Goal: Task Accomplishment & Management: Complete application form

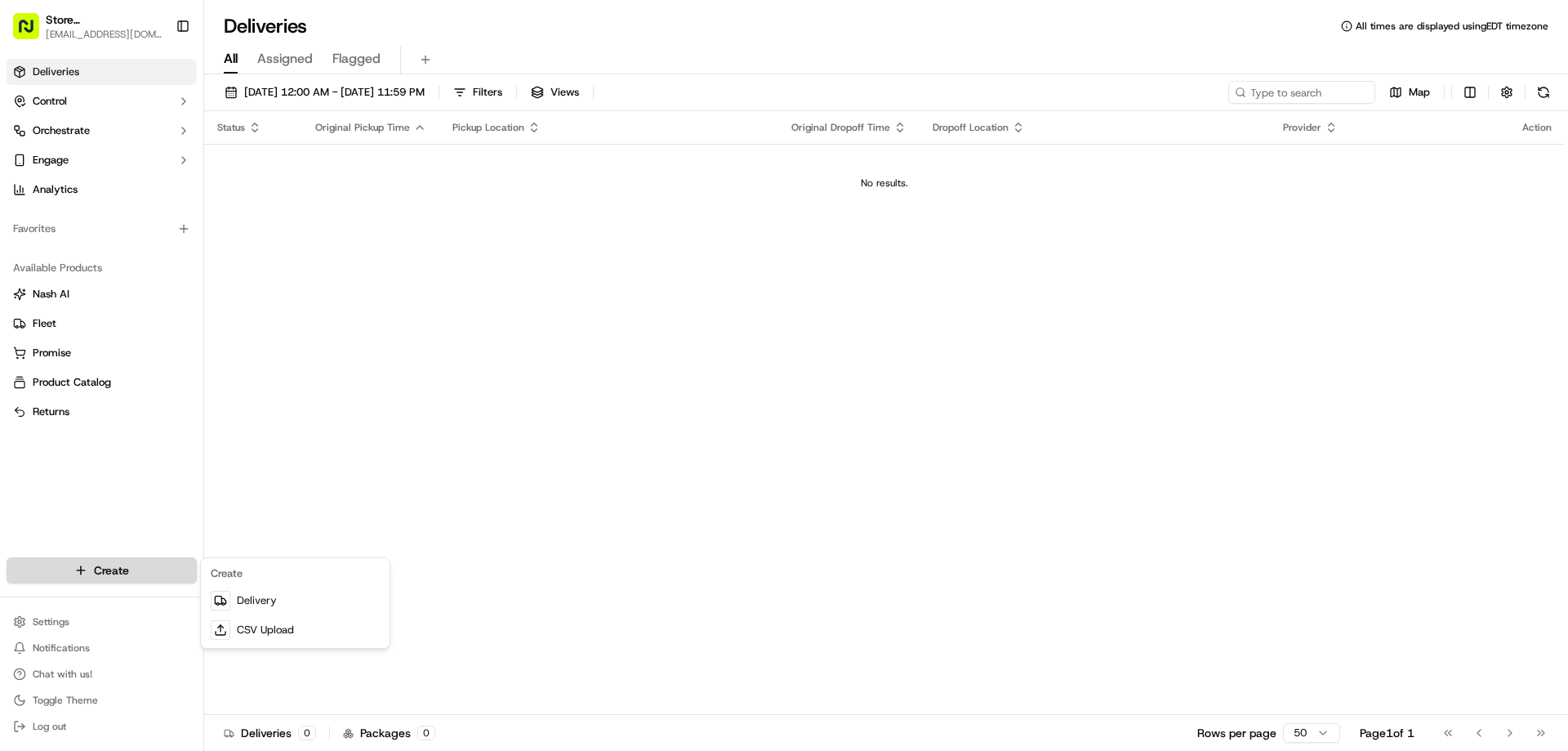
click at [151, 570] on html "Store [GEOGRAPHIC_DATA] (Just Salad) [EMAIL_ADDRESS][DOMAIN_NAME] Toggle Sideba…" at bounding box center [784, 376] width 1568 height 751
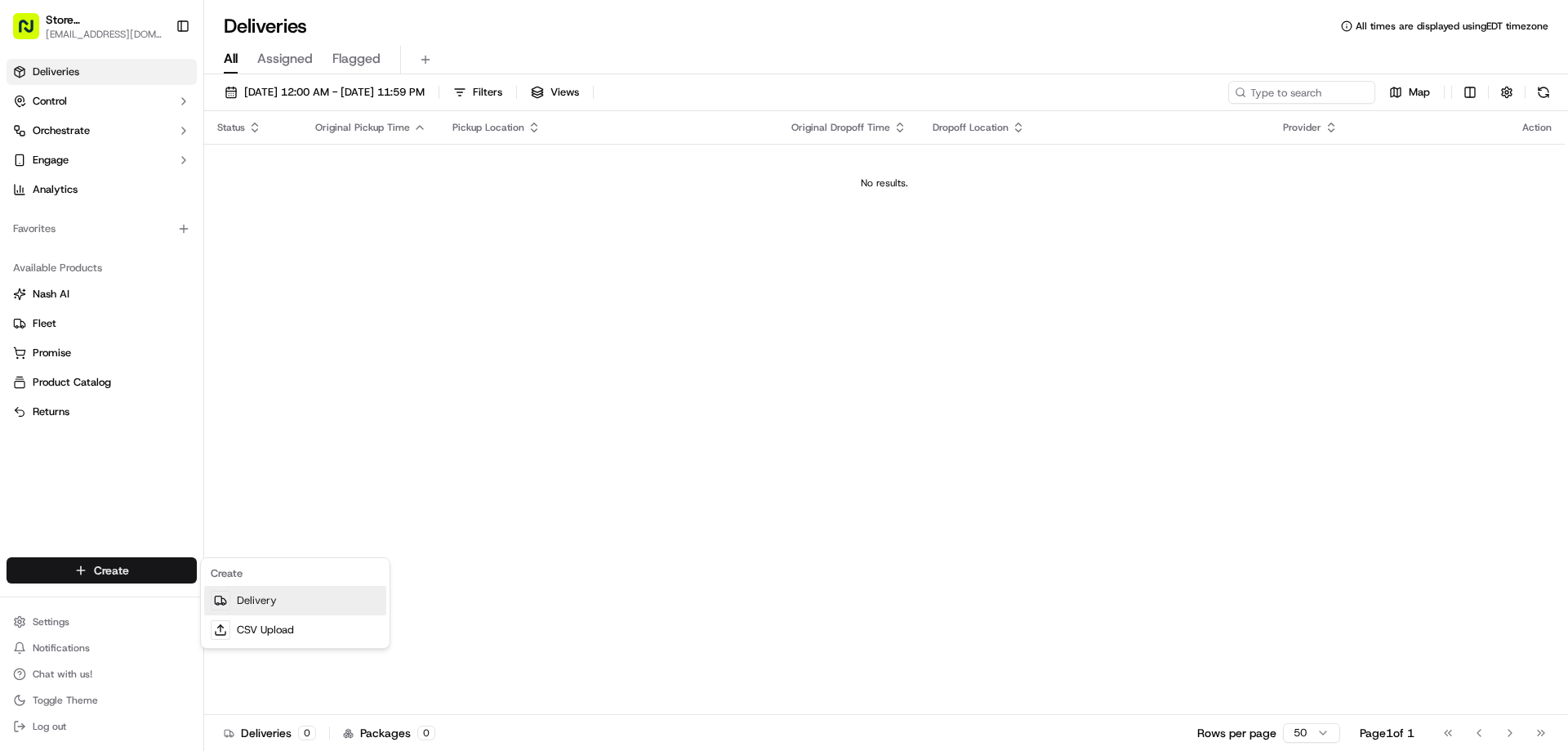
drag, startPoint x: 283, startPoint y: 598, endPoint x: 290, endPoint y: 604, distance: 9.2
click at [284, 598] on link "Delivery" at bounding box center [295, 600] width 182 height 29
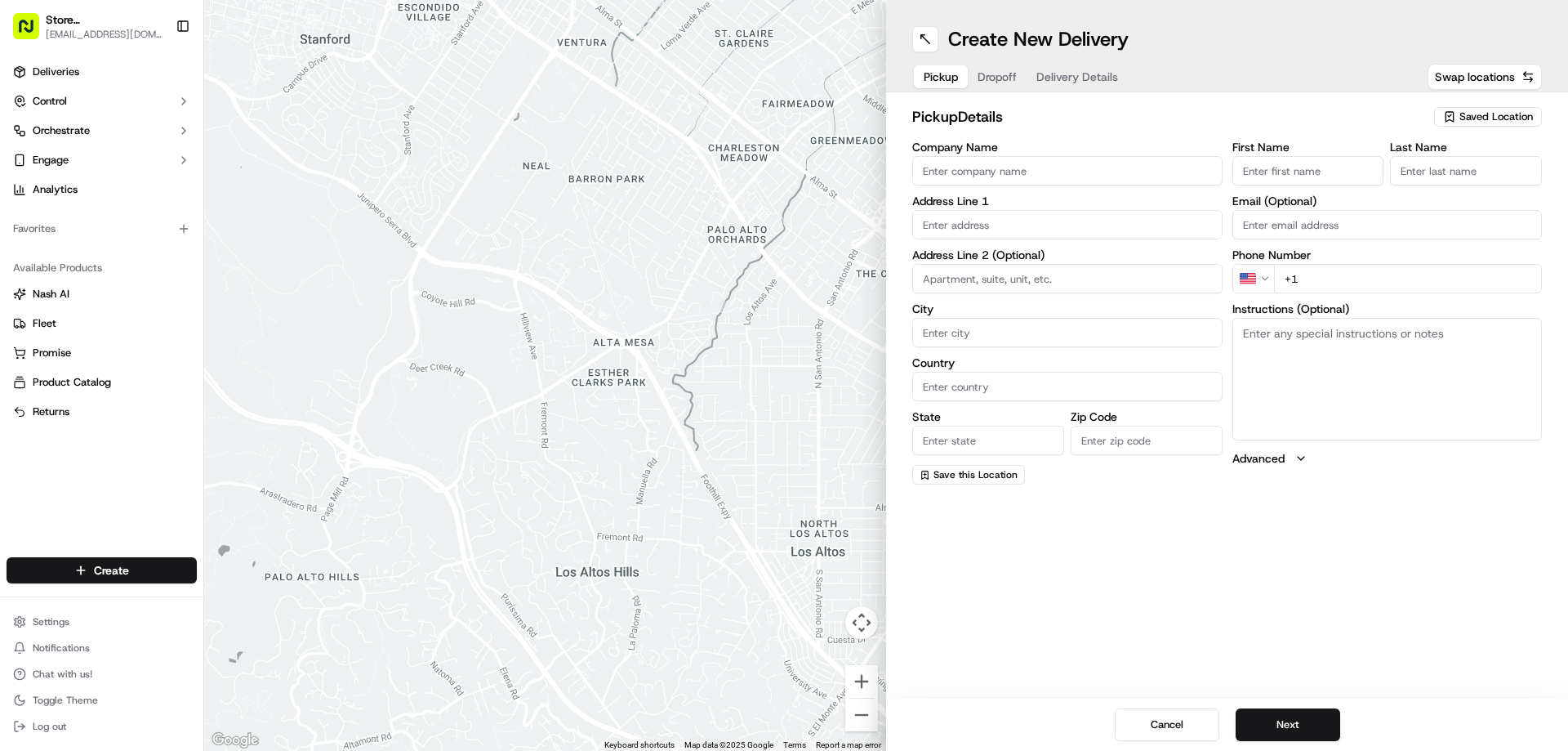
drag, startPoint x: 1513, startPoint y: 112, endPoint x: 1512, endPoint y: 125, distance: 13.0
click at [1514, 112] on span "Saved Location" at bounding box center [1496, 117] width 74 height 15
click at [1401, 168] on div "Store [GEOGRAPHIC_DATA] (Just Salad)" at bounding box center [1450, 178] width 234 height 25
type input "Store [GEOGRAPHIC_DATA] (Just Salad)"
type input "[STREET_ADDRESS]"
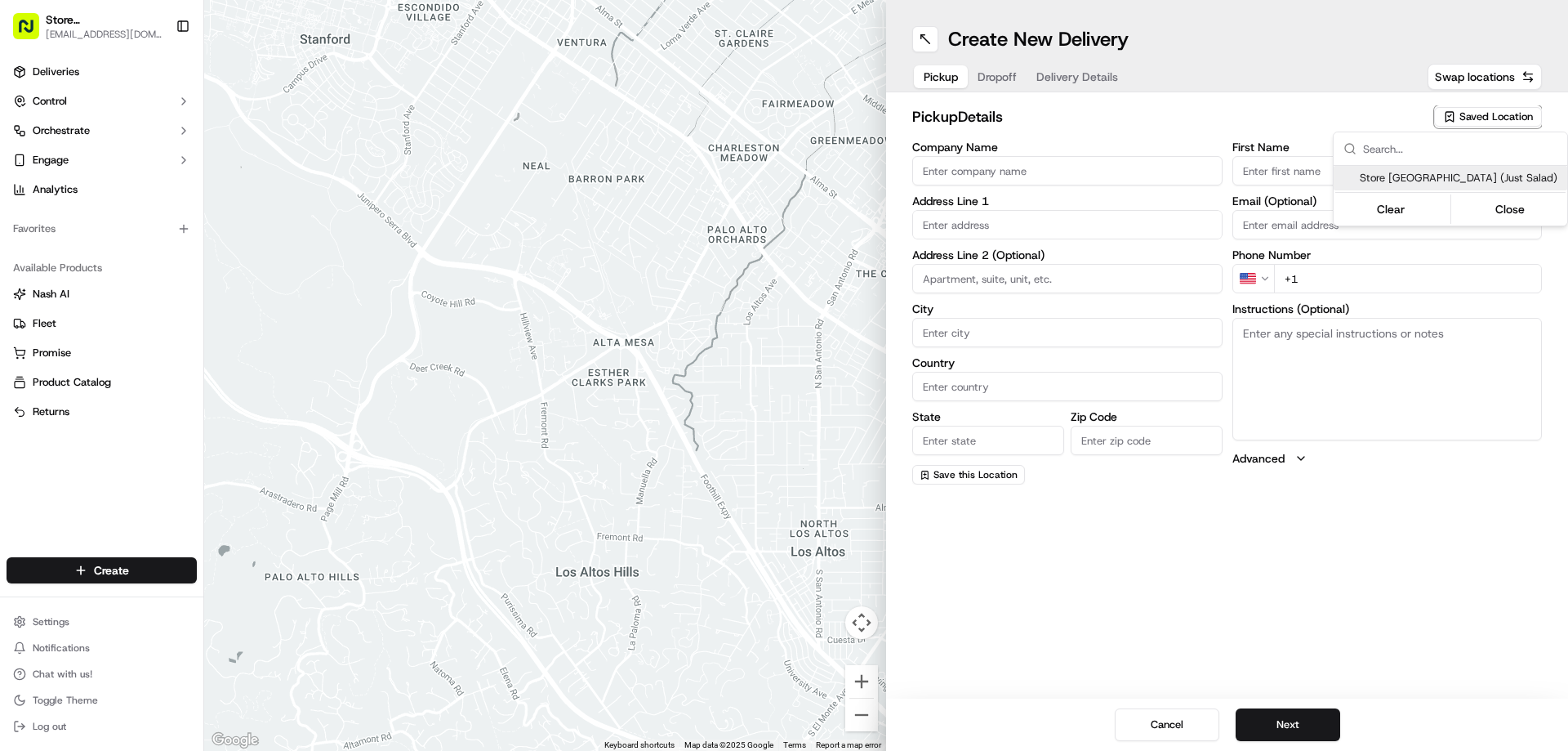
type input "Ste. 223"
type input "Boca Raton"
type input "US"
type input "FL"
type input "33486"
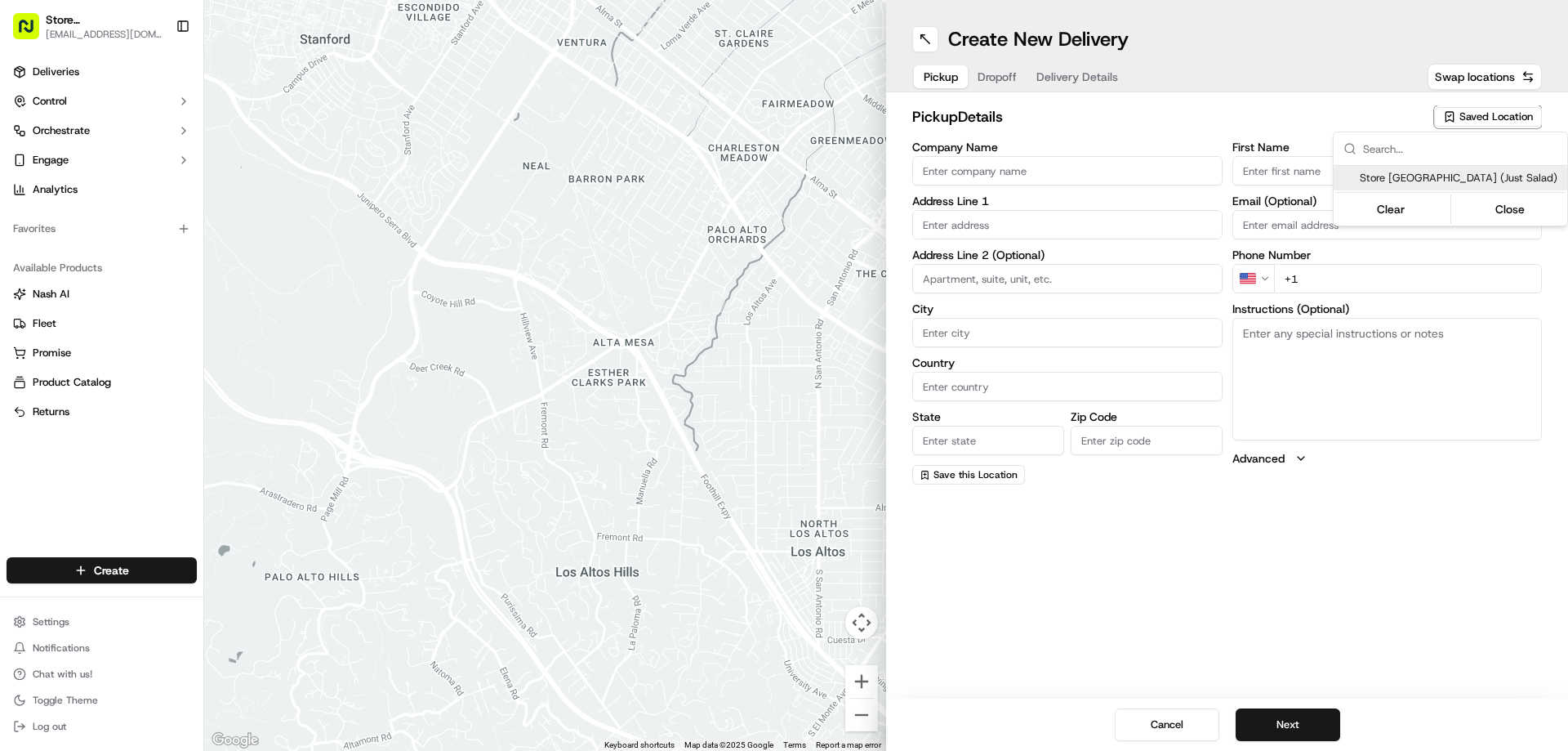
type input "[PHONE_NUMBER]"
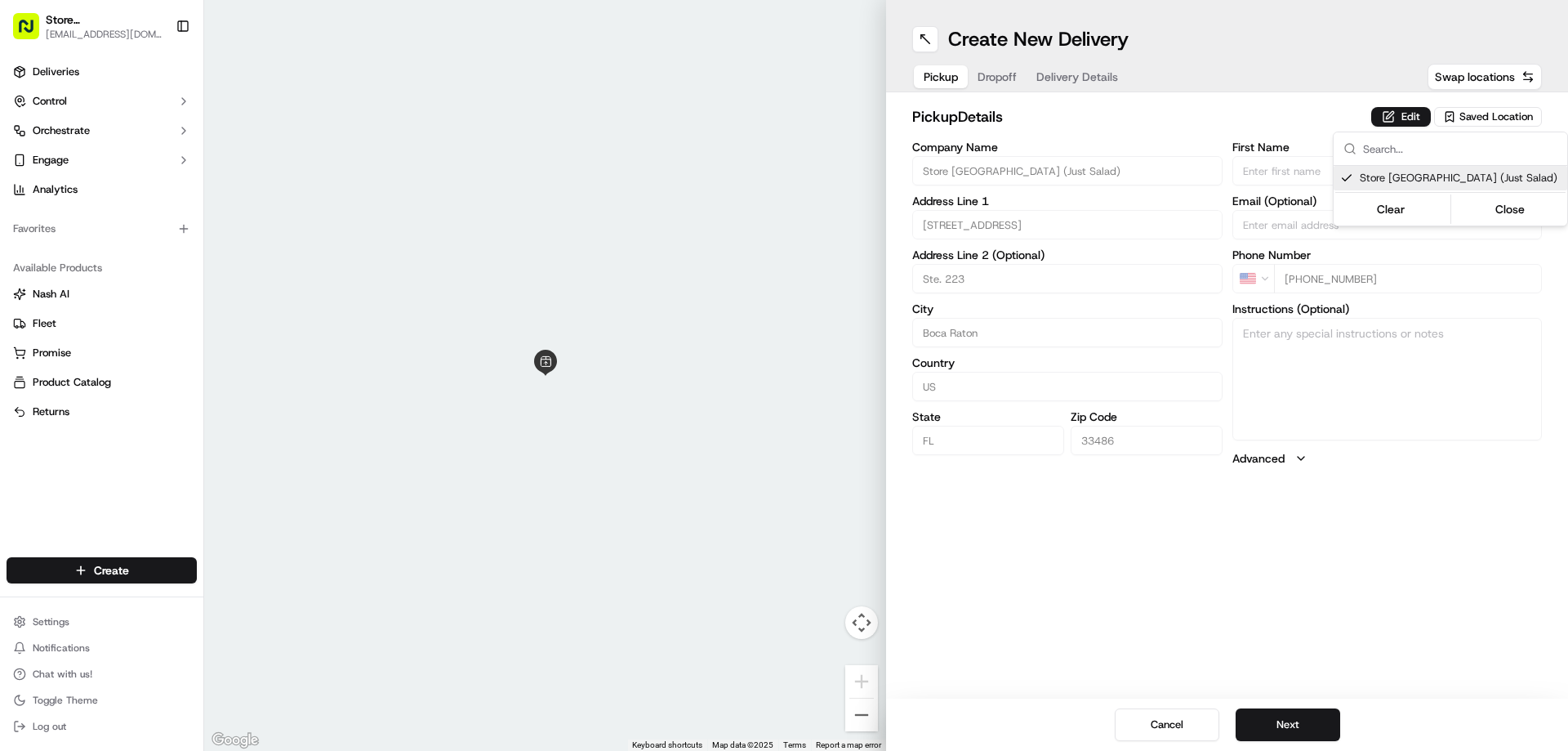
click at [1289, 718] on html "Store [GEOGRAPHIC_DATA] (Just Salad) [EMAIL_ADDRESS][DOMAIN_NAME] Toggle Sideba…" at bounding box center [784, 376] width 1568 height 751
click at [1290, 723] on button "Next" at bounding box center [1288, 725] width 105 height 33
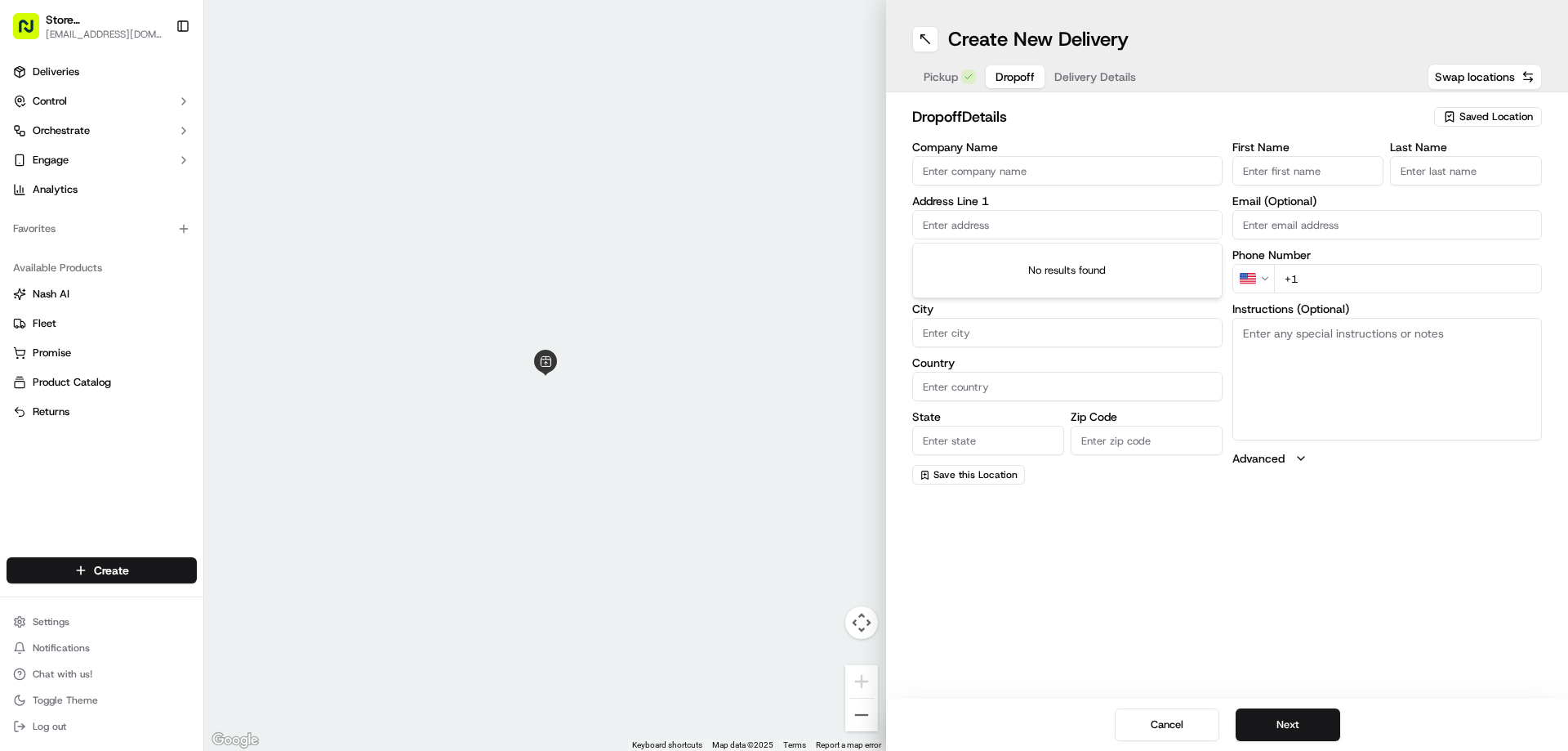
click at [1022, 209] on div "Address Line 1" at bounding box center [1066, 217] width 310 height 44
paste input "[STREET_ADDRESS]"
click at [1081, 227] on input "[STREET_ADDRESS]" at bounding box center [1066, 225] width 310 height 29
click at [1101, 267] on div "[STREET_ADDRESS]" at bounding box center [1067, 259] width 302 height 25
type input "[STREET_ADDRESS]"
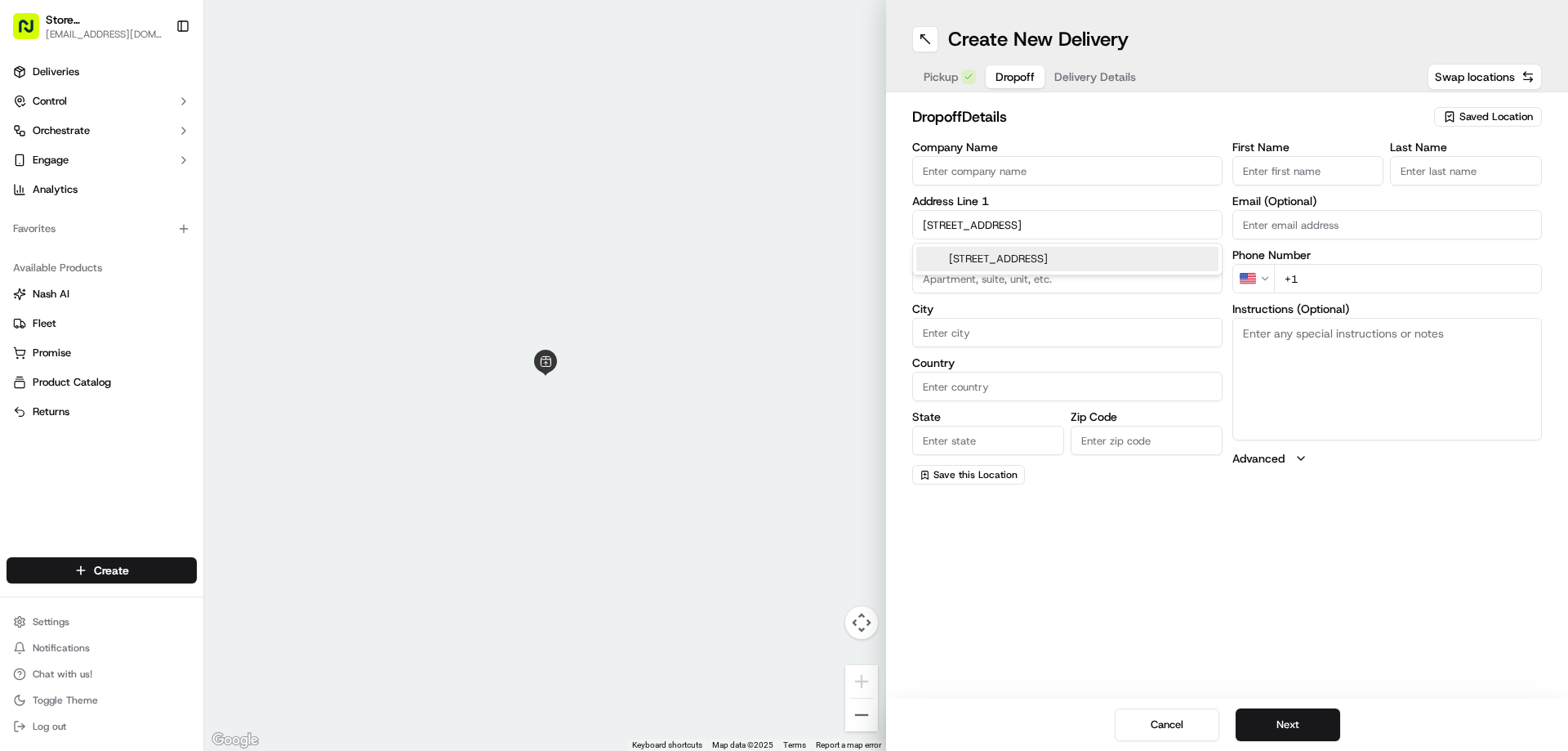
type input "# 500"
type input "Boca Raton"
type input "[GEOGRAPHIC_DATA]"
type input "FL"
type input "33431"
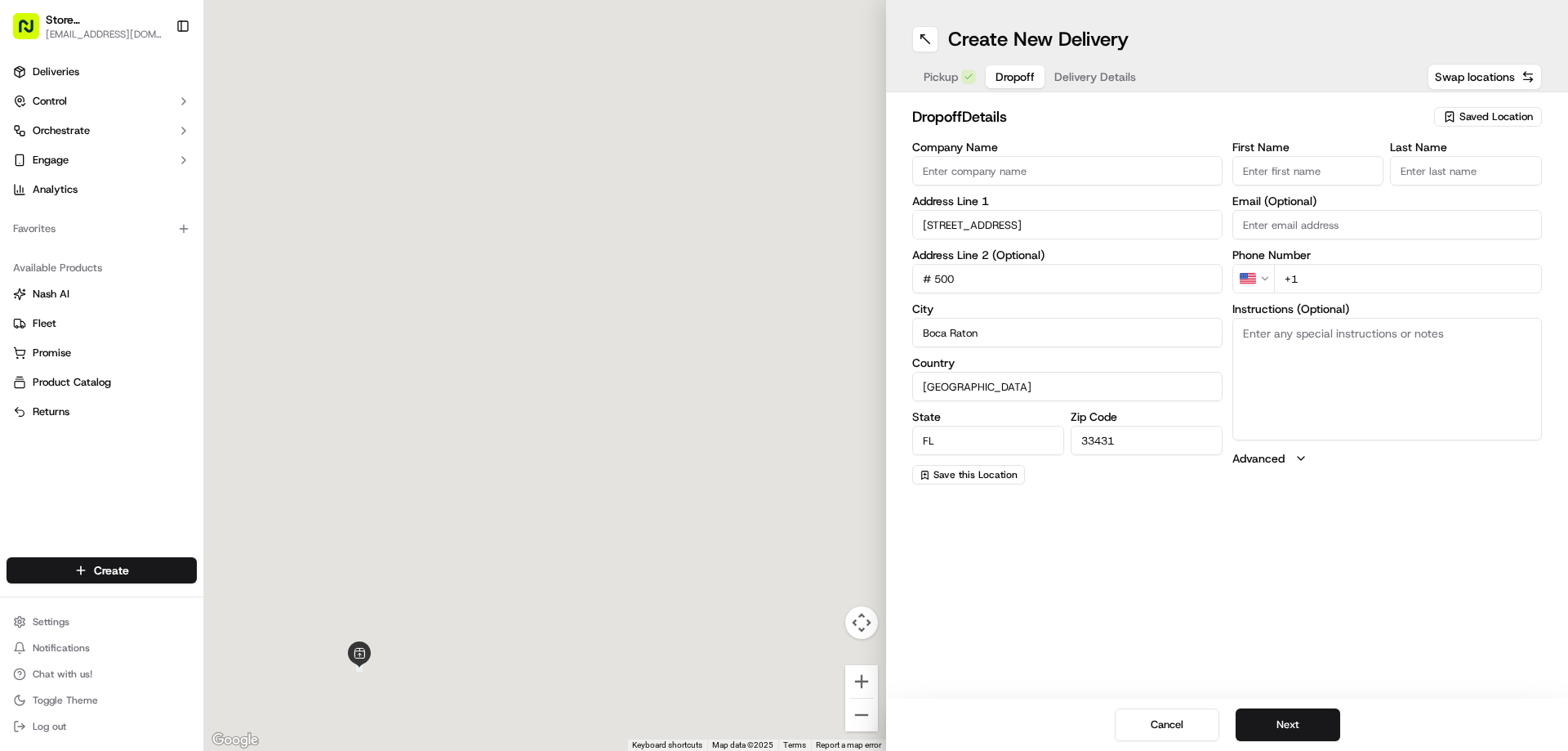
type input "[STREET_ADDRESS]"
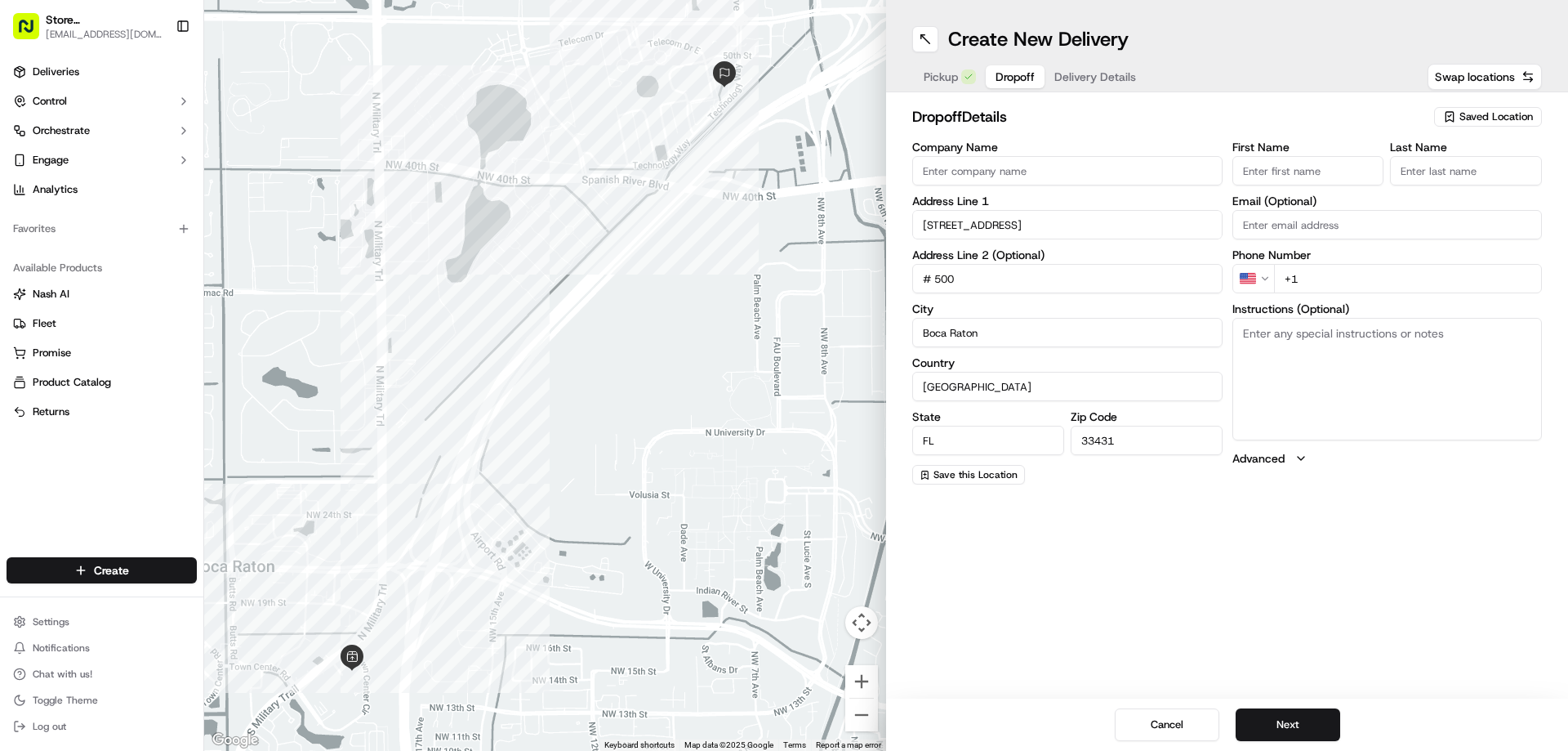
click at [1303, 176] on input "First Name" at bounding box center [1308, 171] width 152 height 29
type input "[PERSON_NAME]"
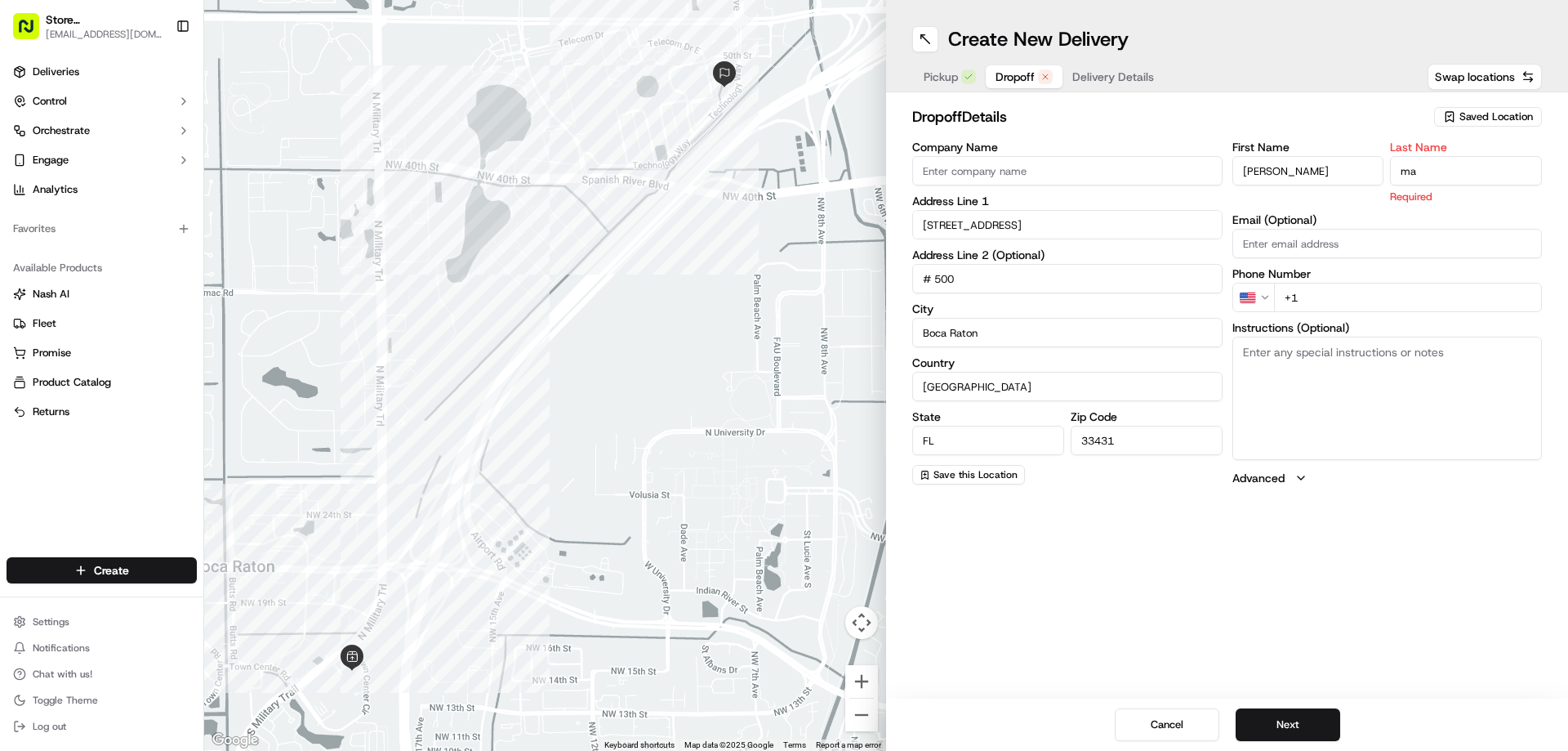
type input "[PERSON_NAME]"
click at [1457, 237] on div "dropoff Details Saved Location Company Name Address Line 1 4855 Technology Way …" at bounding box center [1227, 295] width 629 height 381
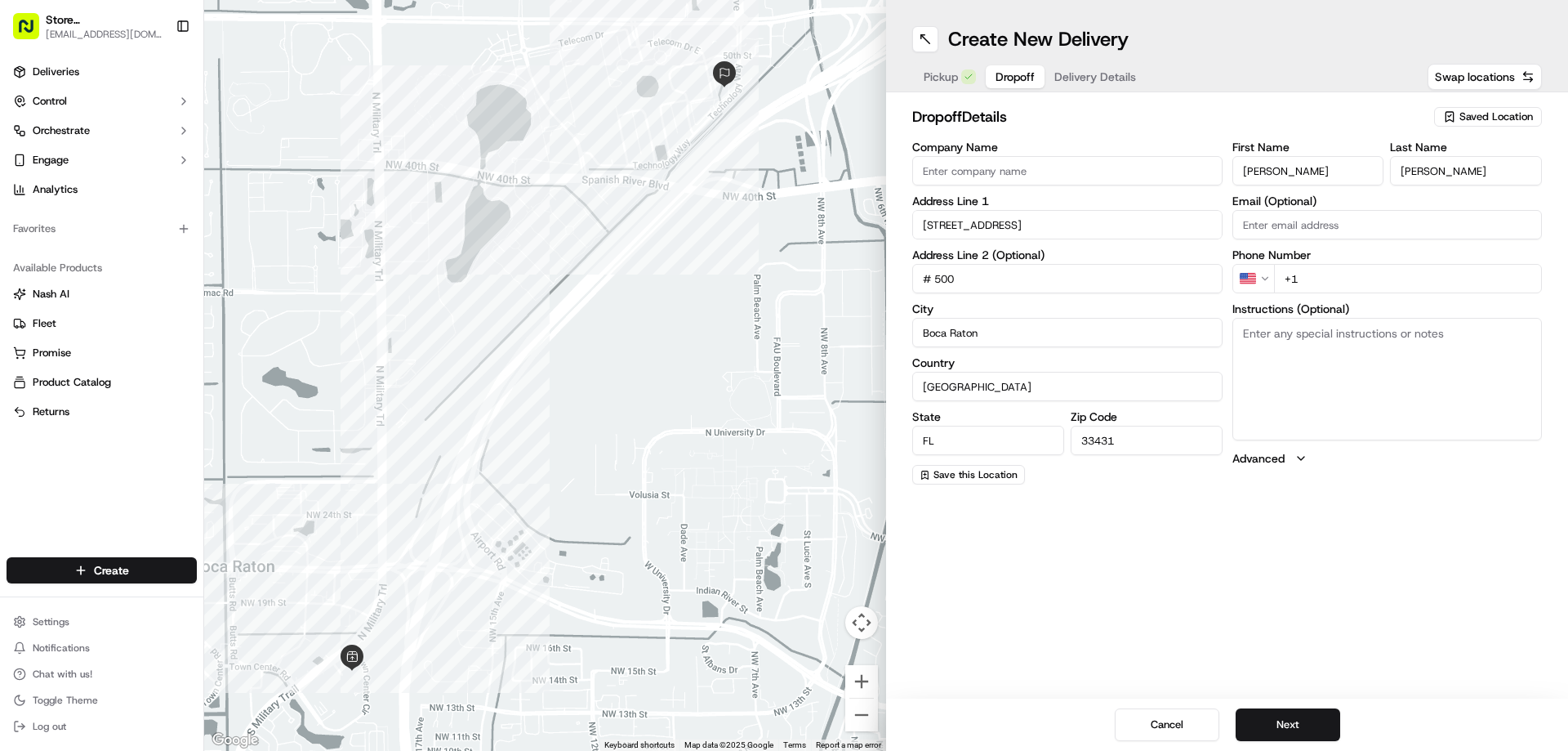
click at [1310, 276] on input "+1" at bounding box center [1409, 279] width 269 height 29
paste input "[PHONE_NUMBER]"
type input "[PHONE_NUMBER]"
click at [1246, 216] on input "Email (Optional)" at bounding box center [1387, 225] width 310 height 29
paste input "[EMAIL_ADDRESS][DOMAIN_NAME]"
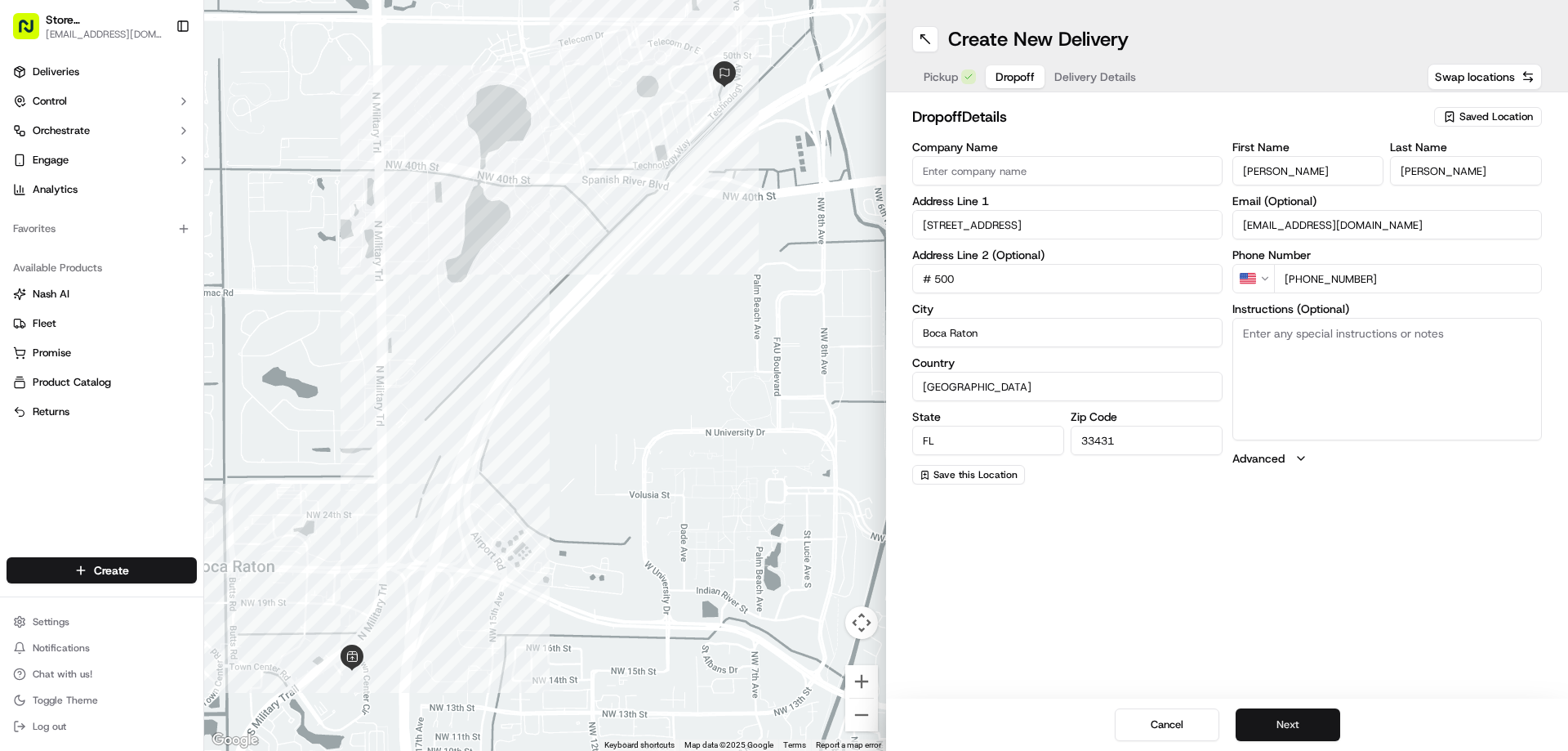
type input "[EMAIL_ADDRESS][DOMAIN_NAME]"
drag, startPoint x: 1309, startPoint y: 720, endPoint x: 1292, endPoint y: 709, distance: 20.2
click at [1307, 722] on button "Next" at bounding box center [1288, 725] width 105 height 33
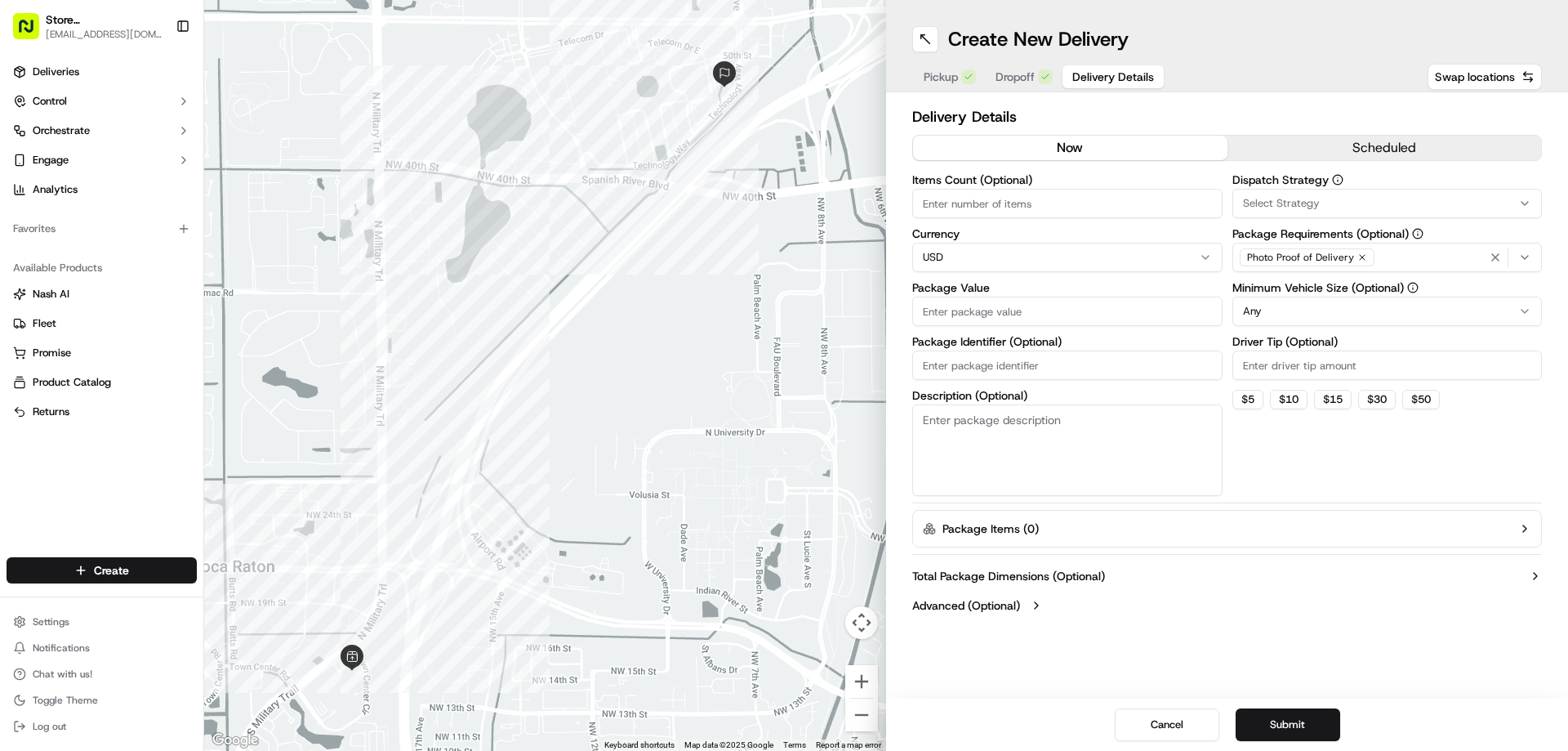
click at [967, 323] on input "Package Value" at bounding box center [1066, 311] width 310 height 29
type input "740"
click at [1382, 400] on button "$ 30" at bounding box center [1377, 399] width 38 height 19
type input "30"
drag, startPoint x: 1343, startPoint y: 128, endPoint x: 1338, endPoint y: 138, distance: 11.2
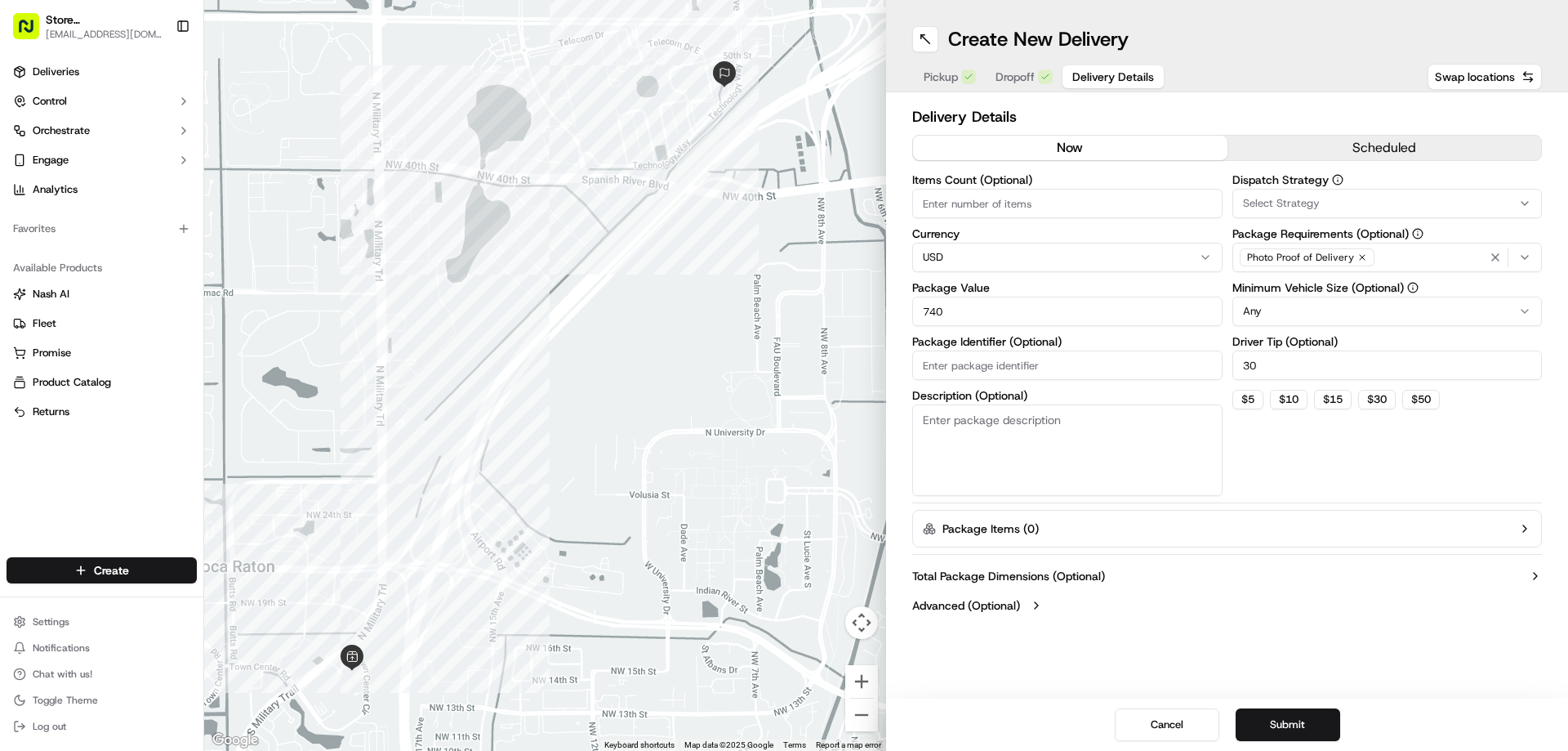
click at [1340, 133] on div "Delivery Details now scheduled Items Count (Optional) Currency USD Package Valu…" at bounding box center [1227, 362] width 629 height 514
click at [1338, 140] on button "scheduled" at bounding box center [1385, 147] width 315 height 25
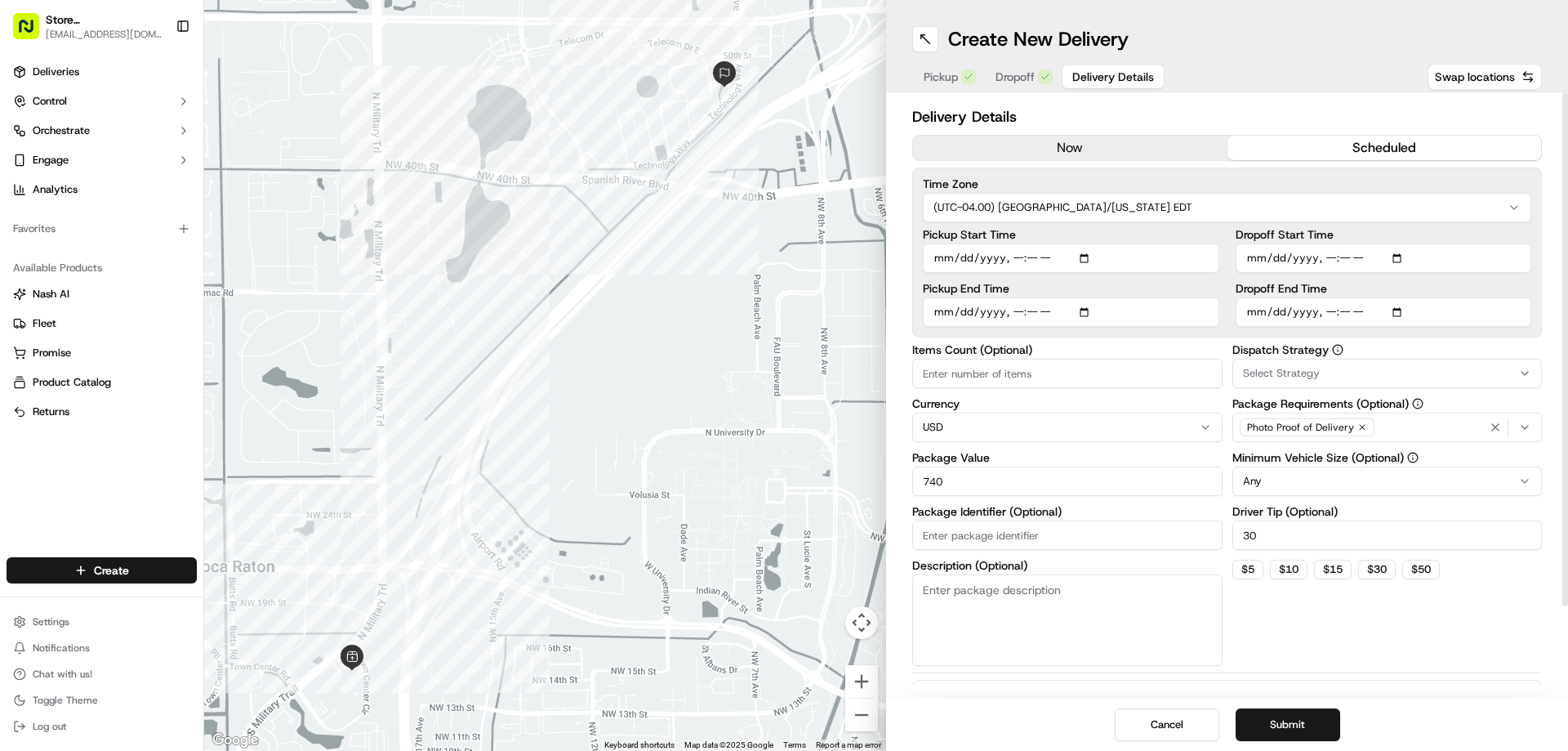
click at [1284, 318] on input "Dropoff End Time" at bounding box center [1384, 312] width 296 height 29
click at [1400, 311] on input "Dropoff End Time" at bounding box center [1384, 312] width 296 height 29
type input "[DATE]T11:20"
click at [1347, 641] on div "Dispatch Strategy Select Strategy Package Requirements (Optional) Photo Proof o…" at bounding box center [1387, 505] width 310 height 322
click at [1399, 259] on input "Dropoff Start Time" at bounding box center [1384, 258] width 296 height 29
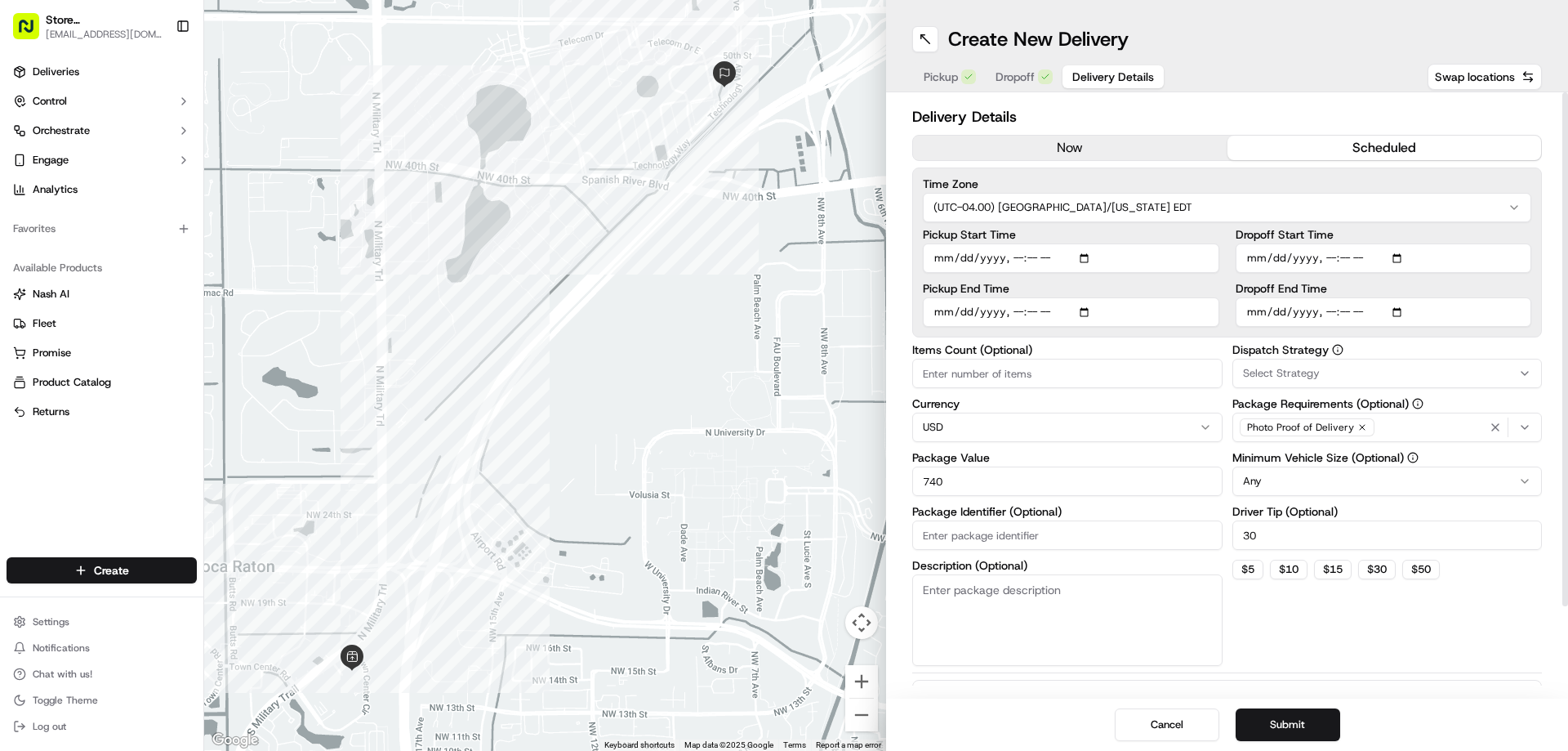
click at [1351, 593] on div "Dispatch Strategy Select Strategy Package Requirements (Optional) Photo Proof o…" at bounding box center [1387, 505] width 310 height 322
click at [1399, 260] on input "Dropoff Start Time" at bounding box center [1384, 258] width 296 height 29
type input "[DATE]T11:20"
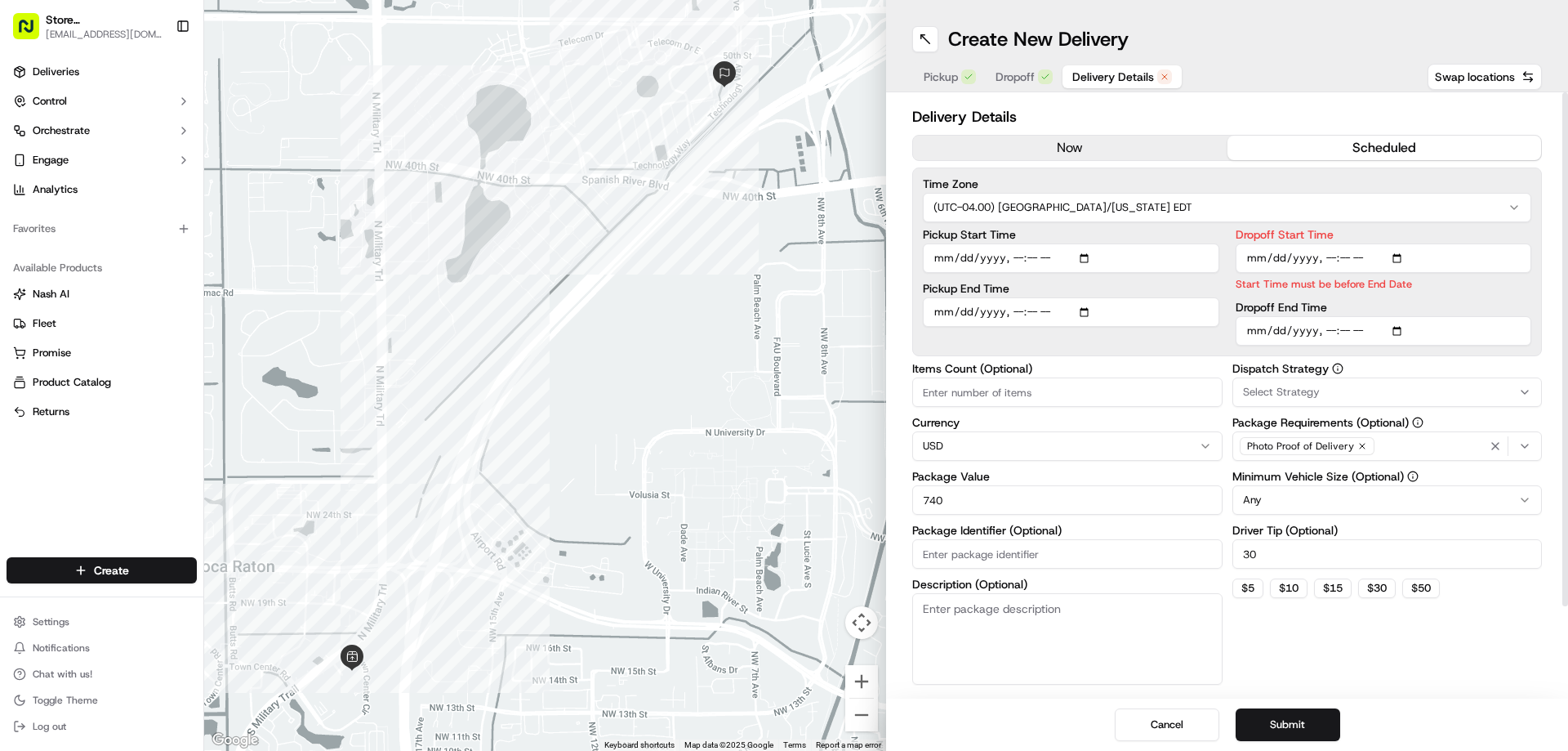
drag, startPoint x: 1384, startPoint y: 668, endPoint x: 1389, endPoint y: 660, distance: 9.4
click at [1387, 664] on div "Delivery Details now scheduled Time Zone (UTC-04.00) [GEOGRAPHIC_DATA]/[US_STAT…" at bounding box center [1227, 456] width 629 height 703
click at [1343, 335] on input "Dropoff End Time" at bounding box center [1384, 330] width 296 height 29
click at [1369, 329] on input "Dropoff End Time" at bounding box center [1384, 330] width 296 height 29
drag, startPoint x: 1359, startPoint y: 333, endPoint x: 1348, endPoint y: 335, distance: 11.2
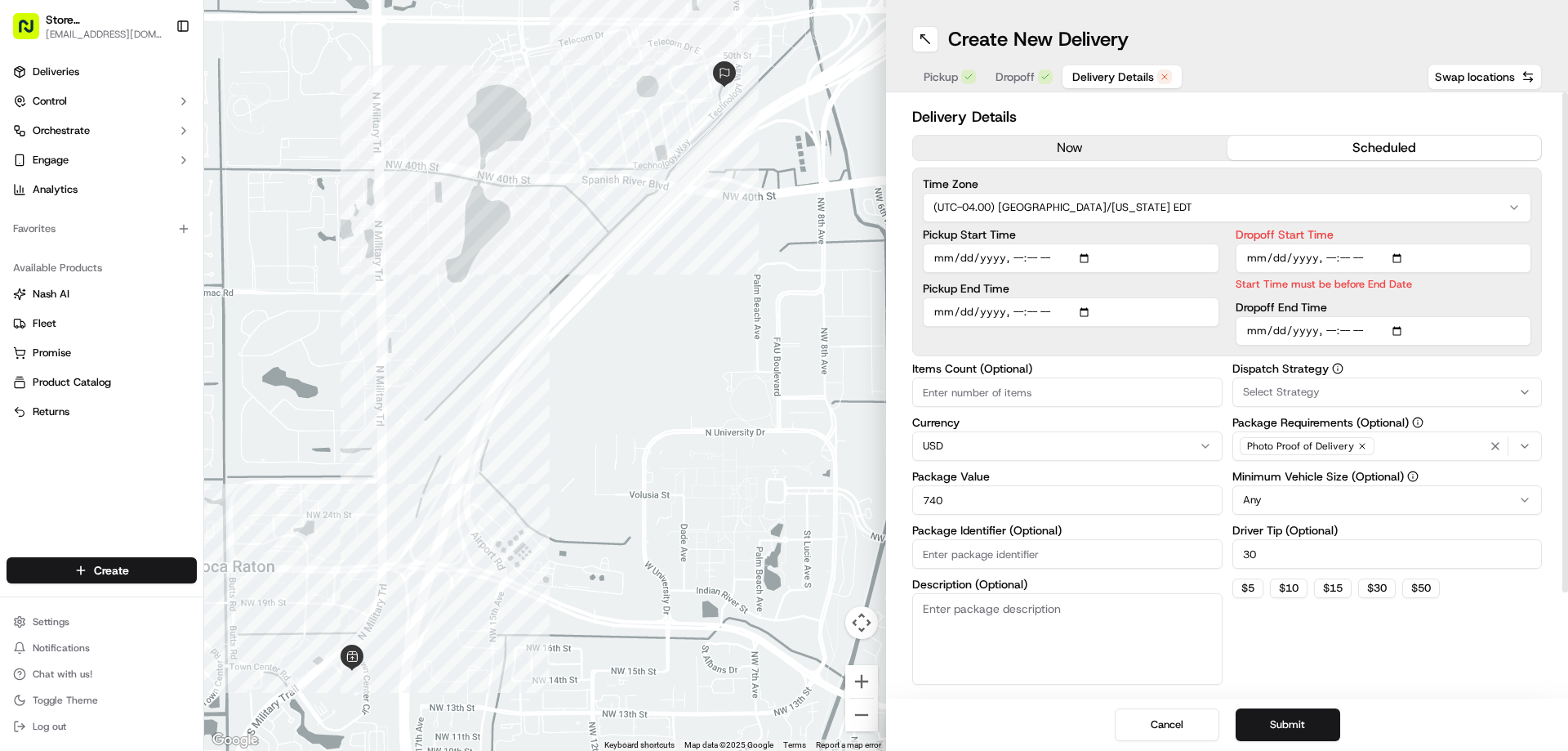
click at [1359, 334] on input "Dropoff End Time" at bounding box center [1384, 330] width 296 height 29
click at [1343, 334] on input "Dropoff End Time" at bounding box center [1384, 330] width 296 height 29
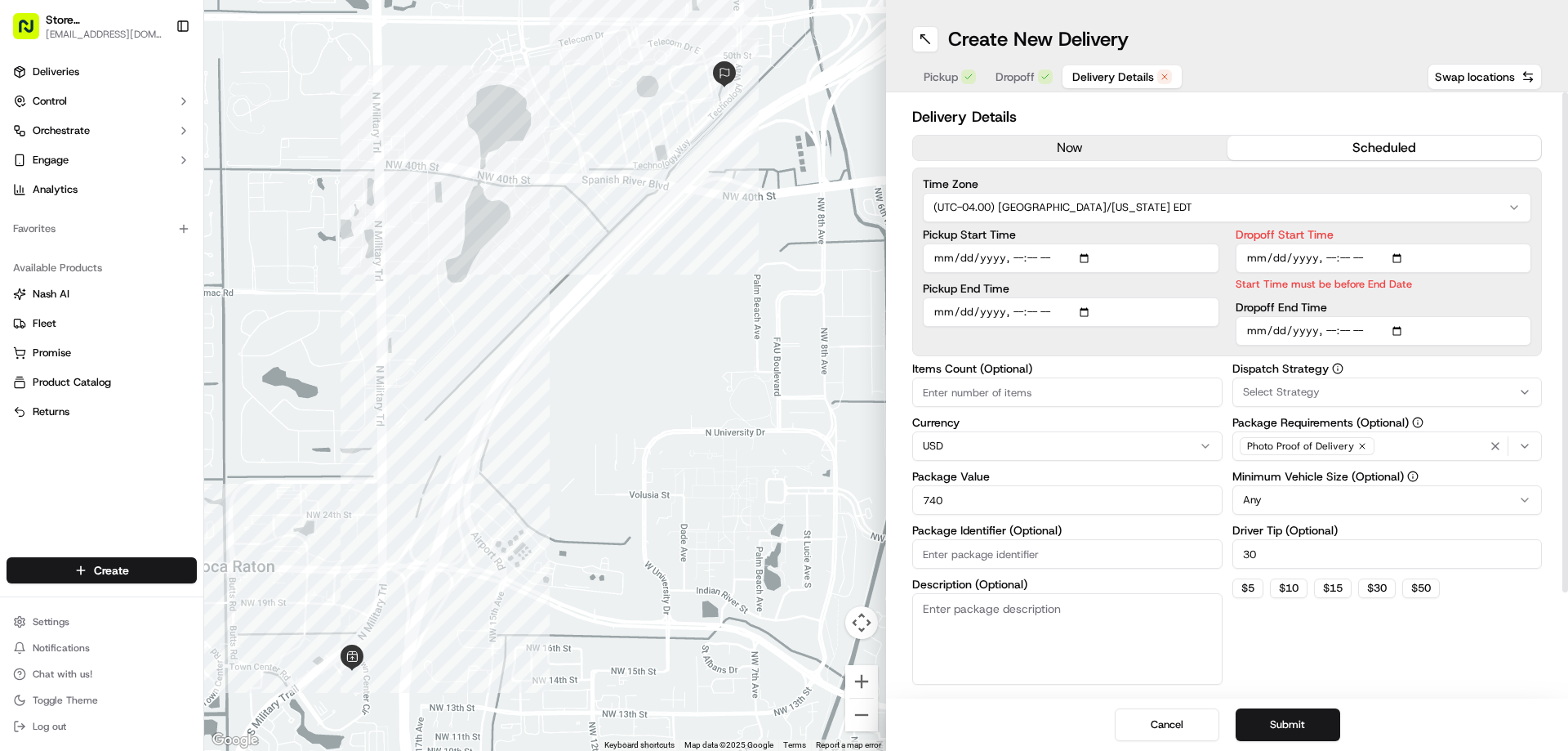
drag, startPoint x: 1385, startPoint y: 319, endPoint x: 1397, endPoint y: 328, distance: 15.0
click at [1390, 322] on input "Dropoff End Time" at bounding box center [1384, 330] width 296 height 29
click at [1402, 333] on input "Dropoff End Time" at bounding box center [1384, 330] width 296 height 29
type input "[DATE]T11:30"
click at [1434, 654] on div "Dispatch Strategy Select Strategy Package Requirements (Optional) Photo Proof o…" at bounding box center [1387, 524] width 310 height 322
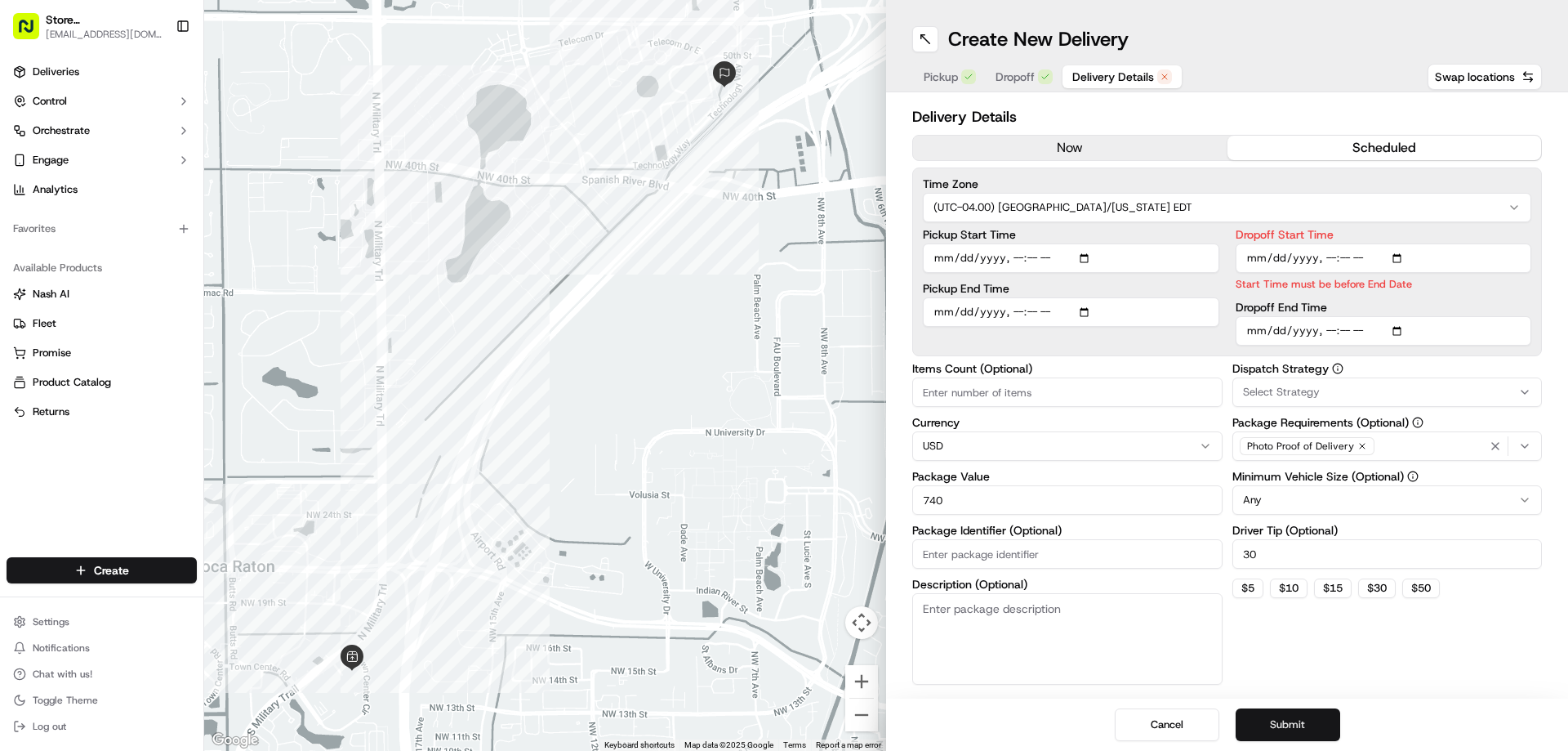
click at [1294, 721] on button "Submit" at bounding box center [1288, 725] width 105 height 33
